Goal: Register for event/course

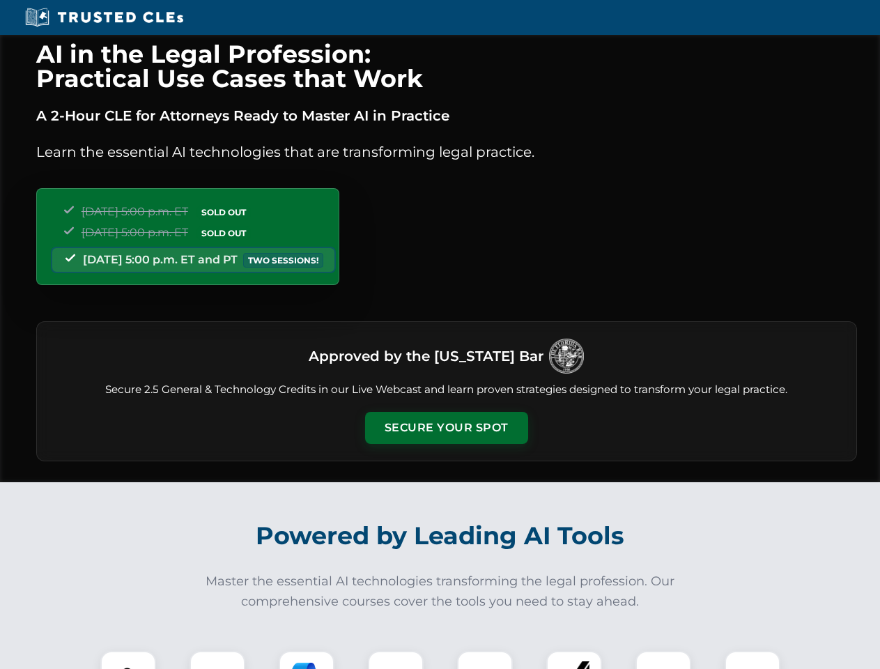
click at [446, 428] on button "Secure Your Spot" at bounding box center [446, 428] width 163 height 32
click at [128, 660] on img at bounding box center [128, 678] width 40 height 40
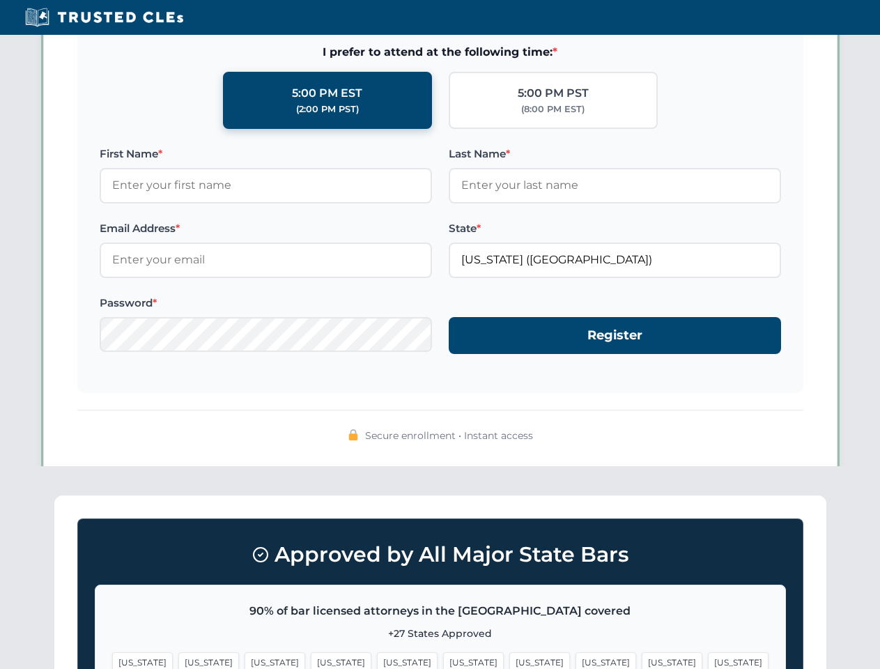
click at [509, 660] on span "[US_STATE]" at bounding box center [539, 662] width 61 height 20
click at [641, 660] on span "[US_STATE]" at bounding box center [671, 662] width 61 height 20
